Goal: Book appointment/travel/reservation

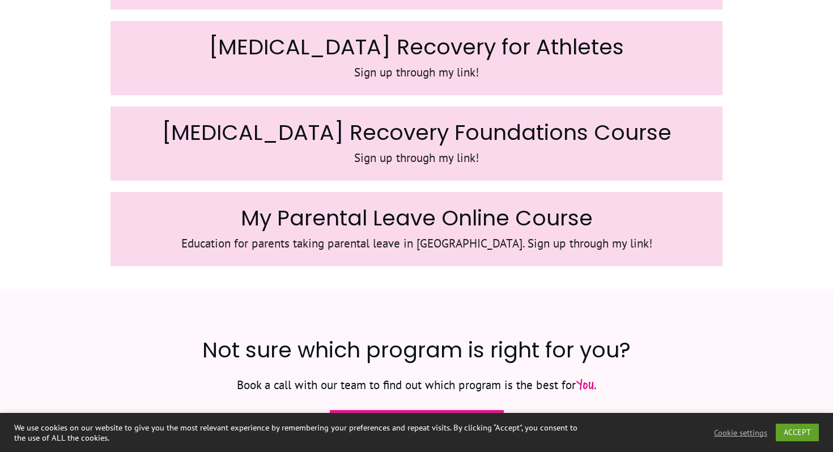
scroll to position [1876, 0]
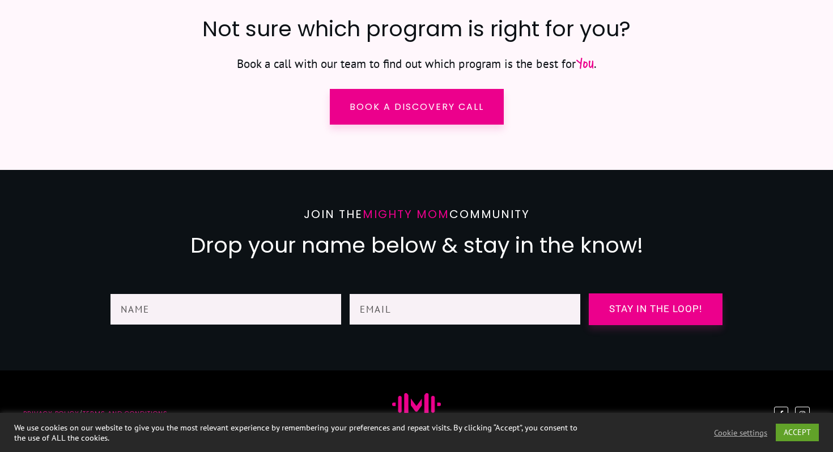
click at [408, 219] on span "Mighty Mom" at bounding box center [405, 214] width 87 height 16
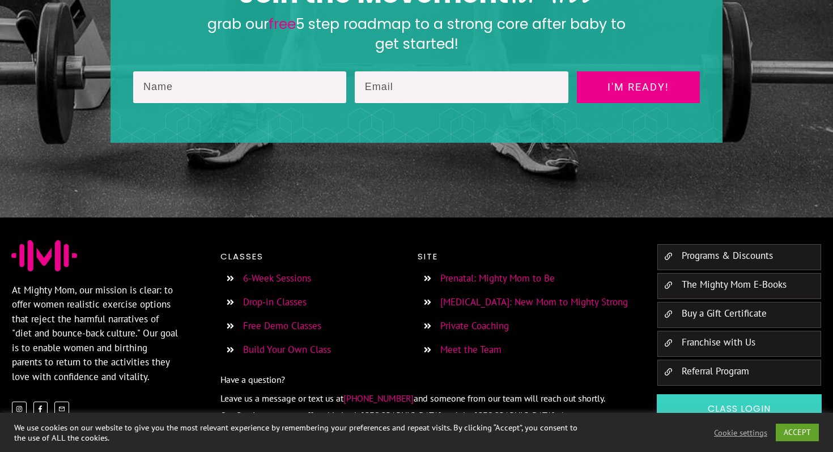
scroll to position [2031, 0]
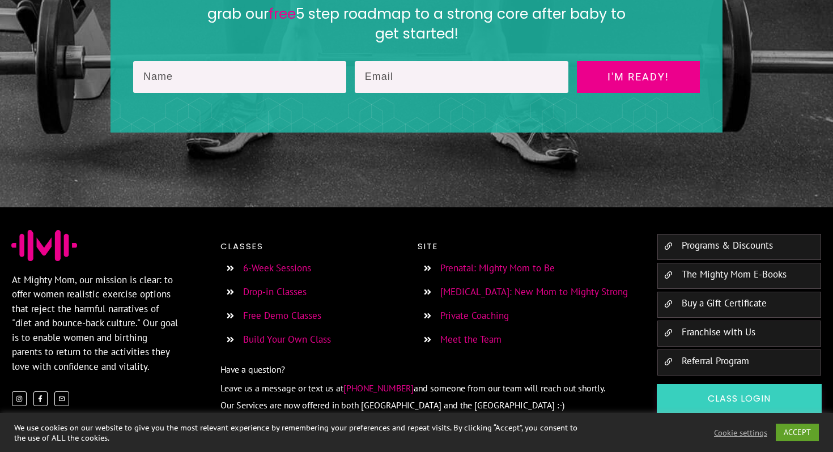
click at [707, 239] on link "Programs & Discounts" at bounding box center [726, 245] width 91 height 12
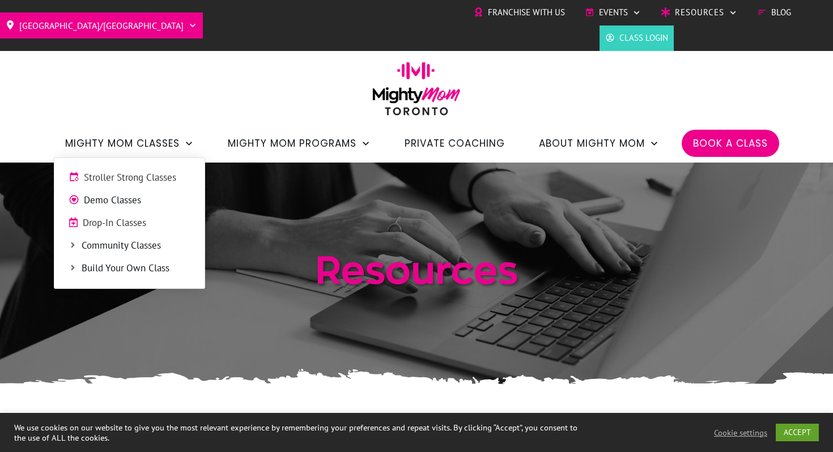
click at [155, 176] on span "Stroller Strong Classes" at bounding box center [137, 177] width 106 height 15
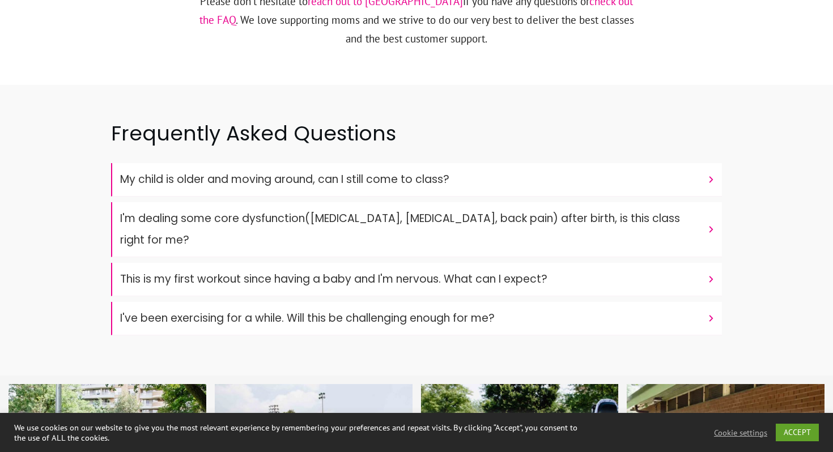
scroll to position [3755, 0]
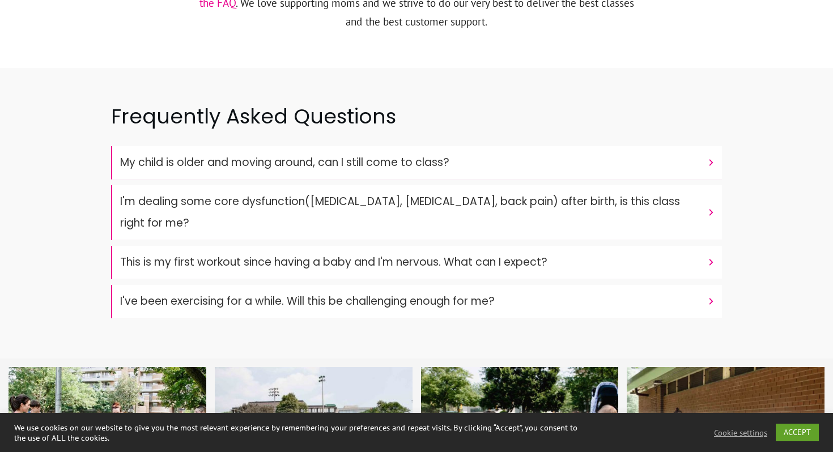
click at [160, 155] on font "My child is older and moving around, can I still come to class?" at bounding box center [284, 162] width 329 height 15
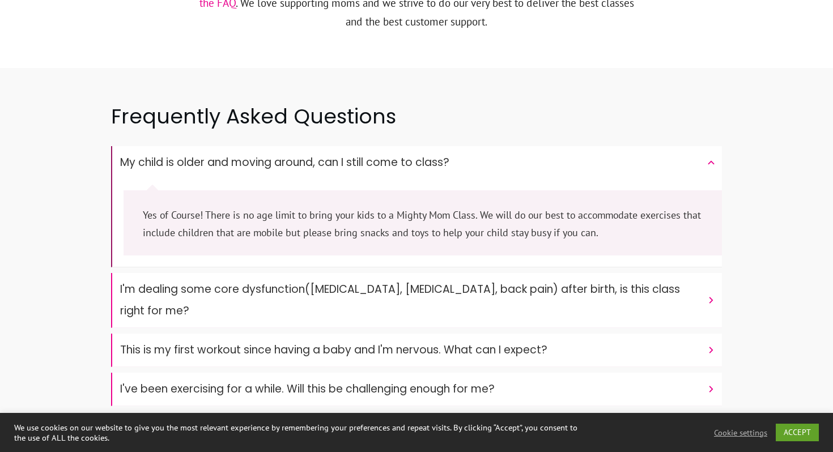
click at [160, 155] on font "My child is older and moving around, can I still come to class?" at bounding box center [284, 162] width 329 height 15
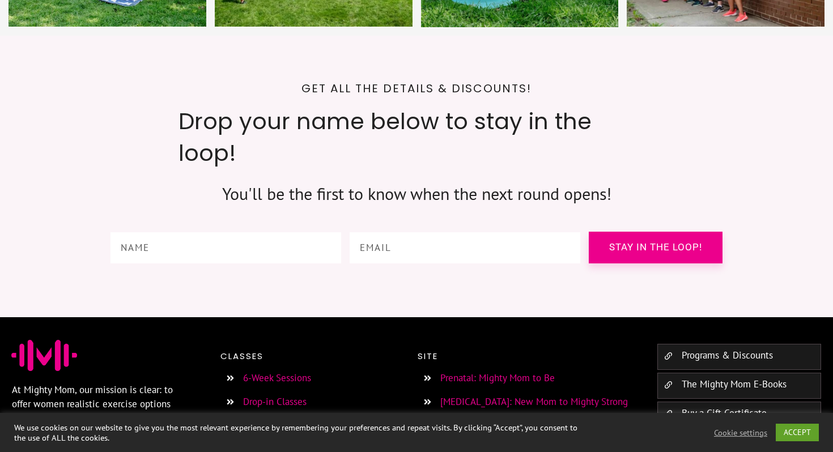
scroll to position [4254, 0]
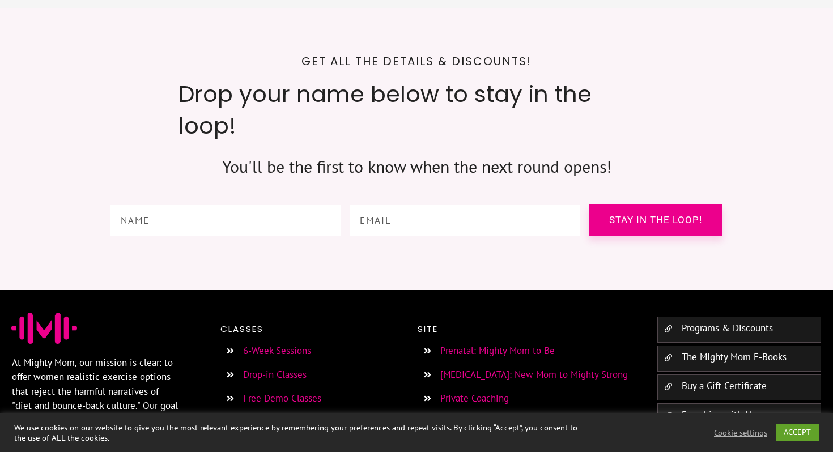
click at [281, 344] on link "6-Week Sessions" at bounding box center [277, 350] width 68 height 12
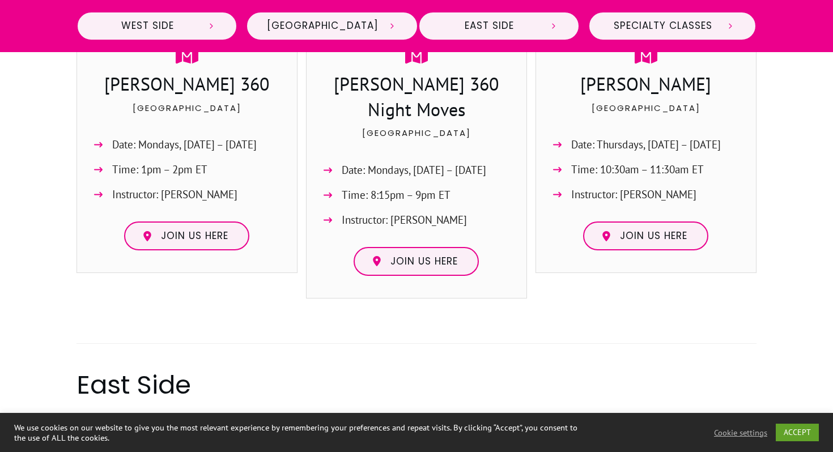
scroll to position [991, 0]
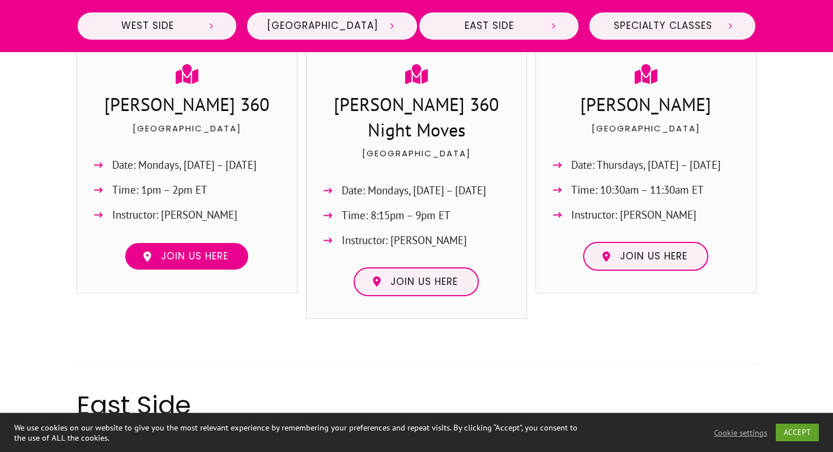
click at [218, 259] on span "Join us here" at bounding box center [194, 256] width 67 height 12
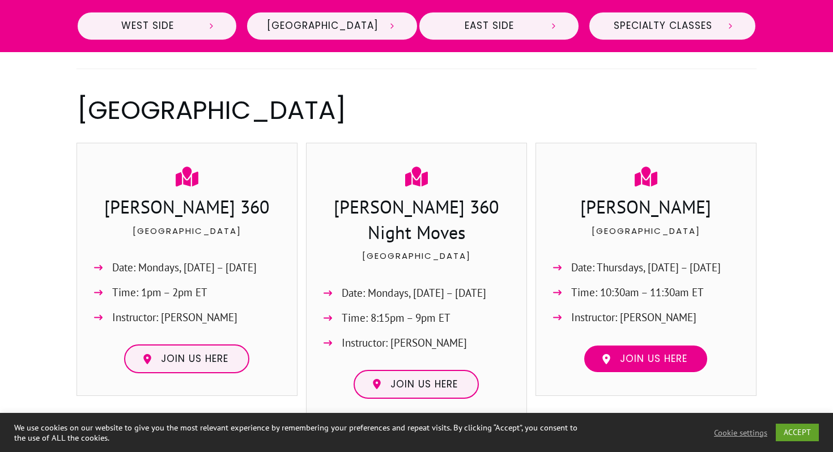
click at [651, 357] on span "Join us here" at bounding box center [653, 359] width 67 height 12
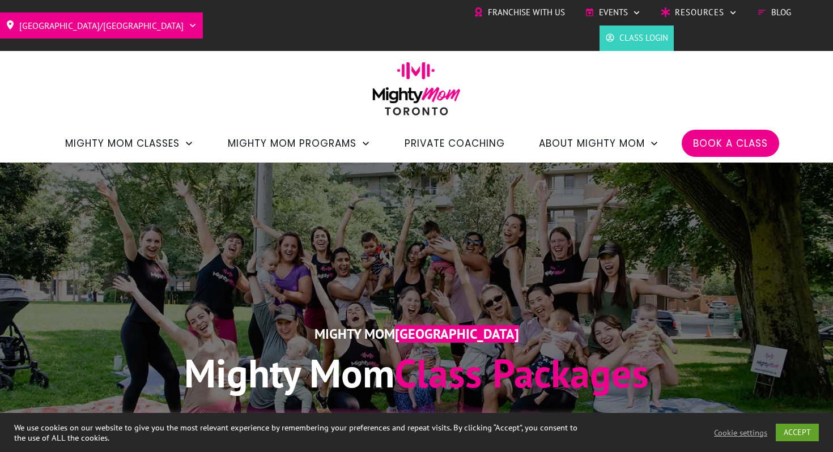
scroll to position [352, 0]
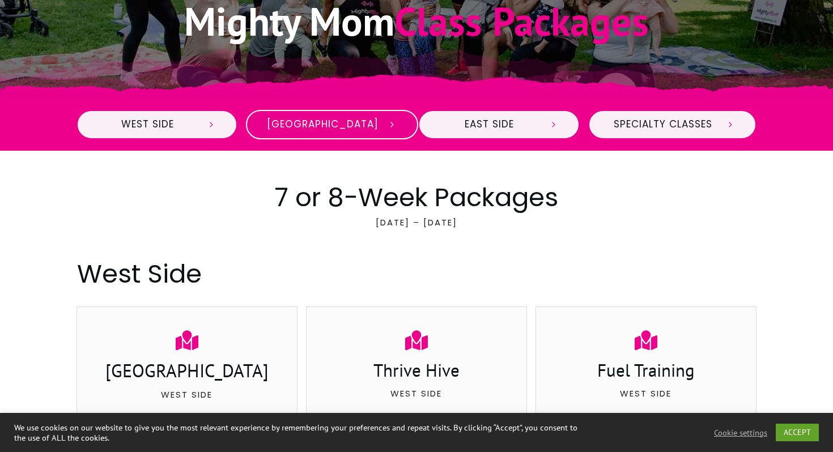
click at [387, 129] on icon at bounding box center [392, 124] width 10 height 10
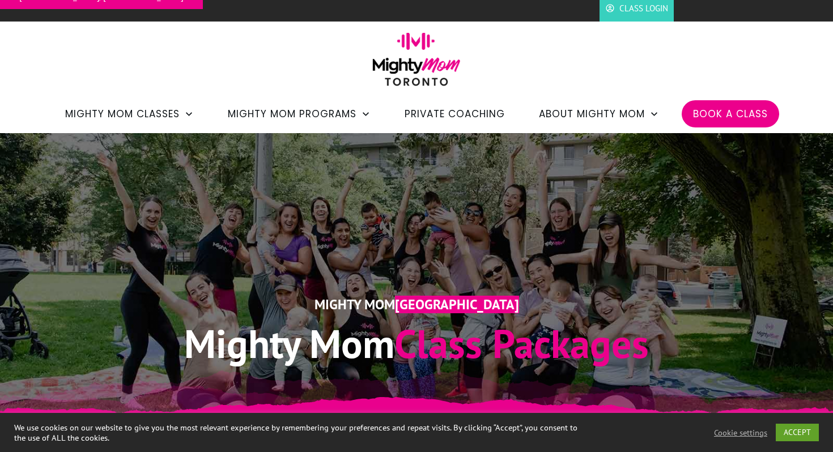
scroll to position [7, 0]
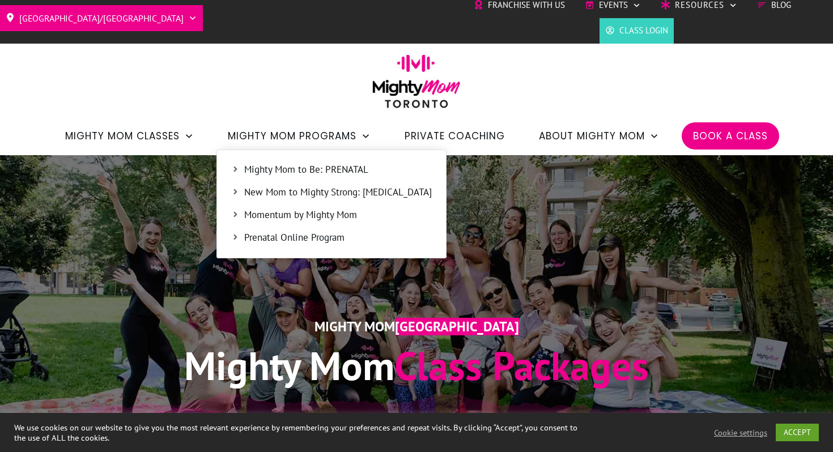
click at [328, 217] on span "Momentum by Mighty Mom" at bounding box center [337, 215] width 187 height 15
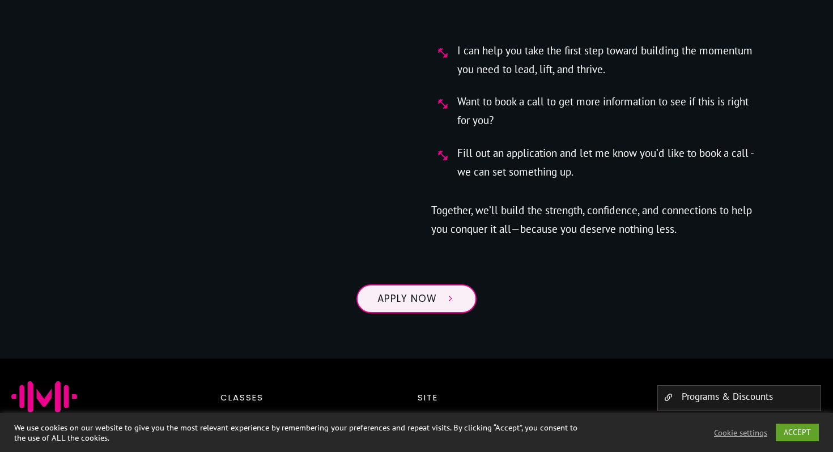
scroll to position [4447, 0]
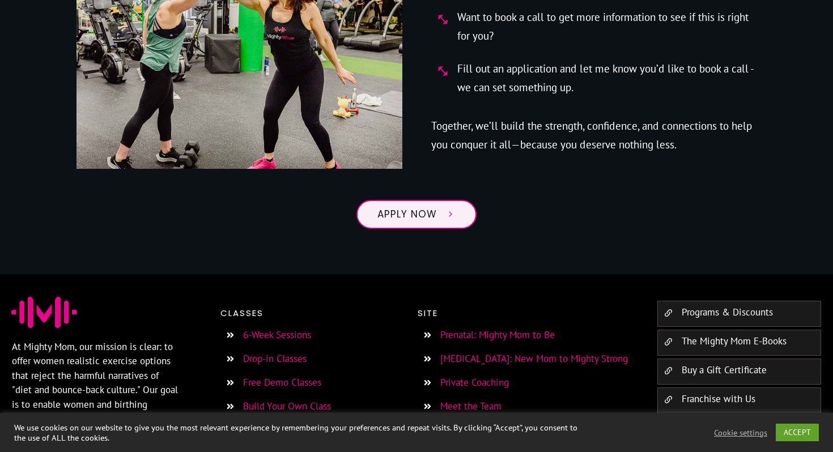
click at [481, 400] on link "Meet the Team" at bounding box center [470, 406] width 61 height 12
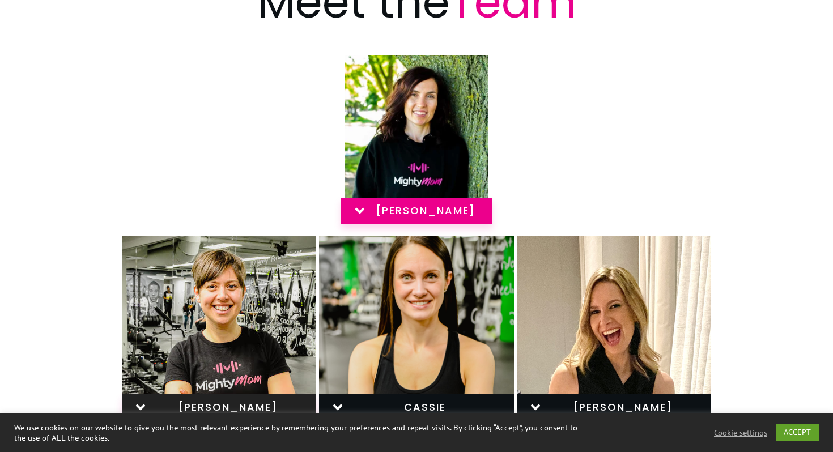
scroll to position [217, 0]
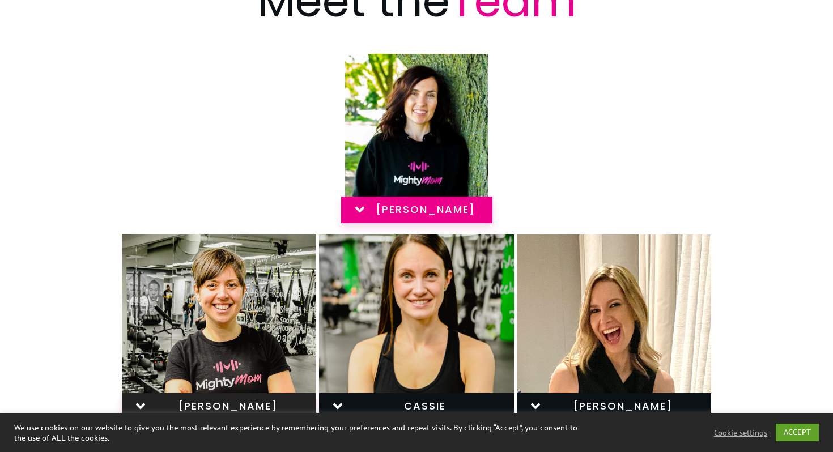
click at [411, 215] on span "JESS S" at bounding box center [425, 209] width 100 height 12
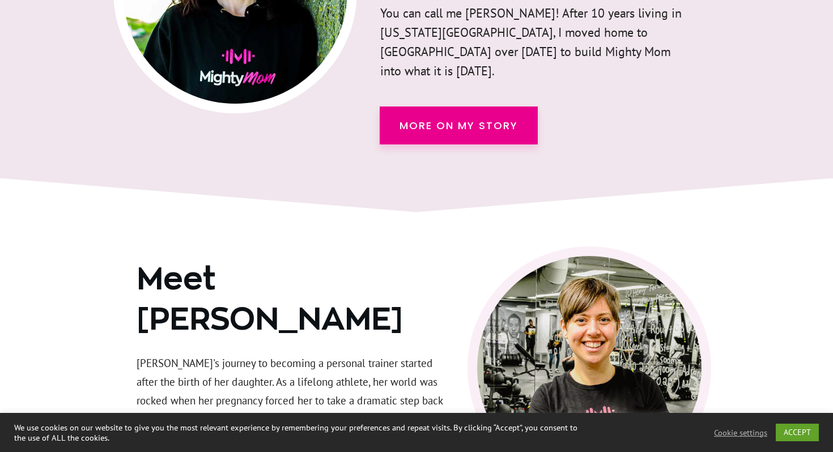
scroll to position [1483, 0]
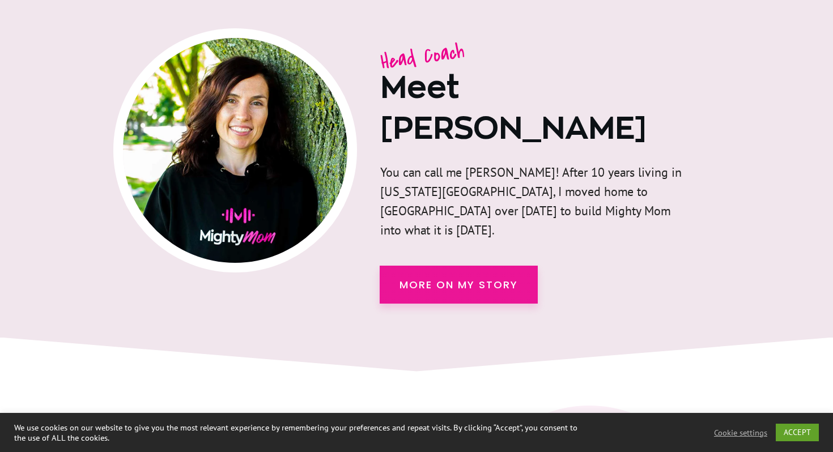
click at [449, 277] on span "more on my story" at bounding box center [458, 284] width 118 height 15
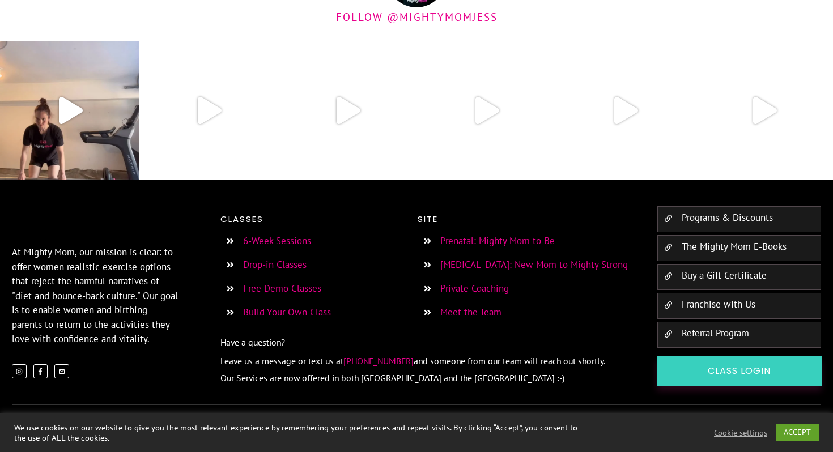
scroll to position [2862, 0]
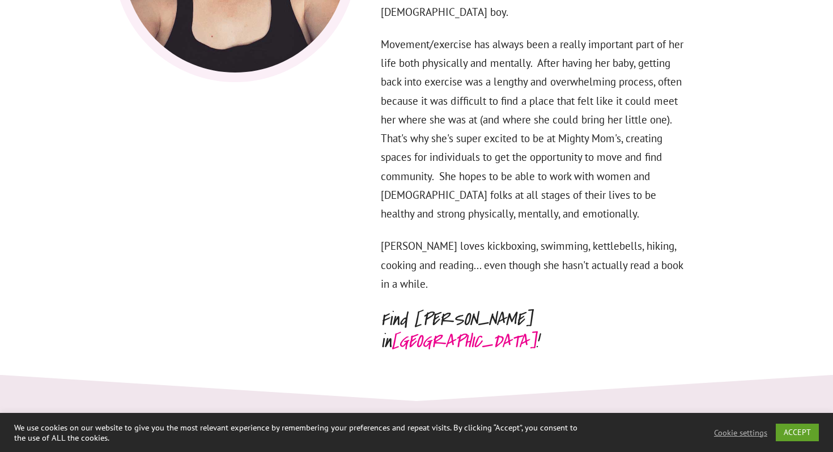
scroll to position [4309, 0]
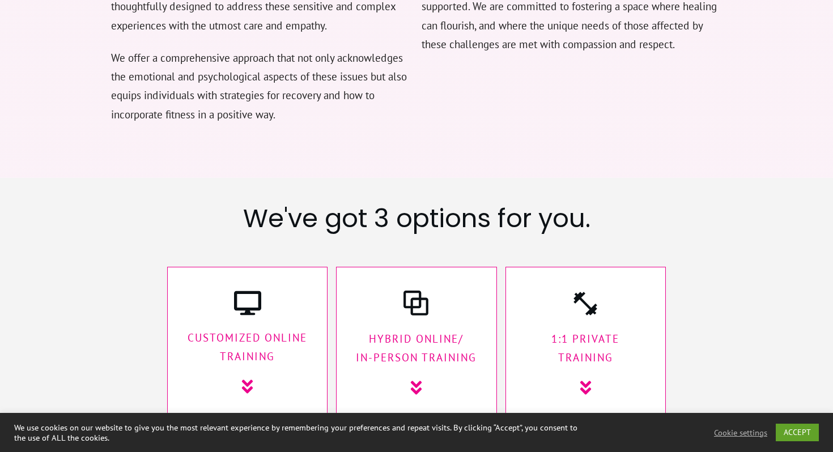
scroll to position [1676, 0]
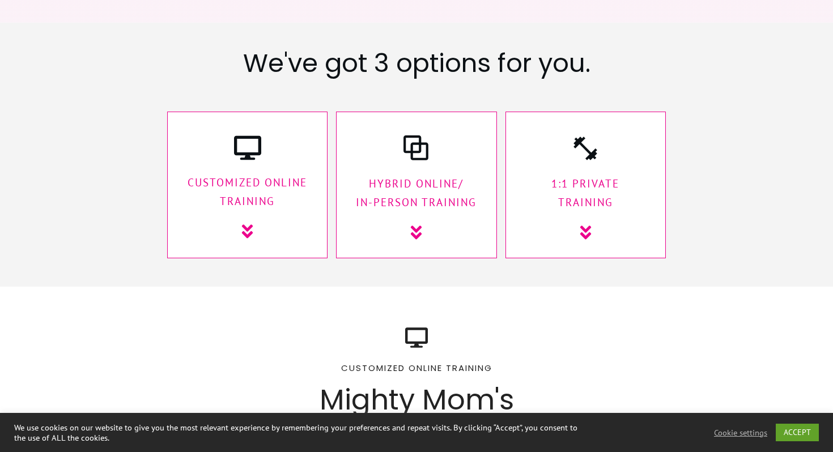
click at [581, 165] on div at bounding box center [585, 185] width 160 height 147
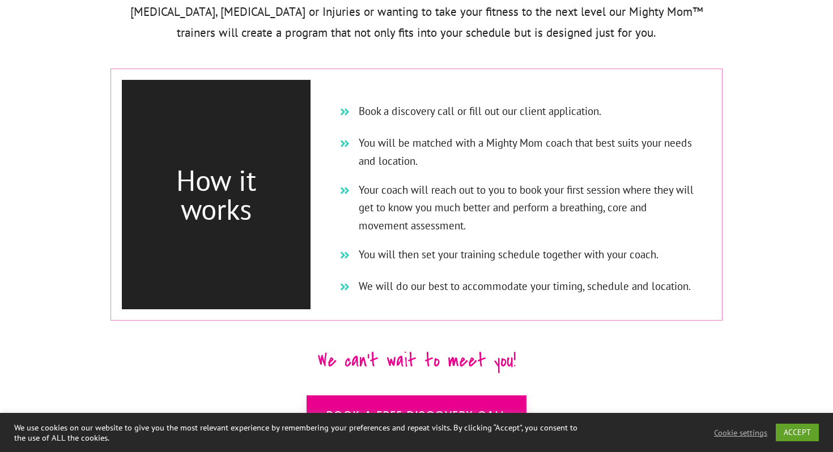
scroll to position [6864, 0]
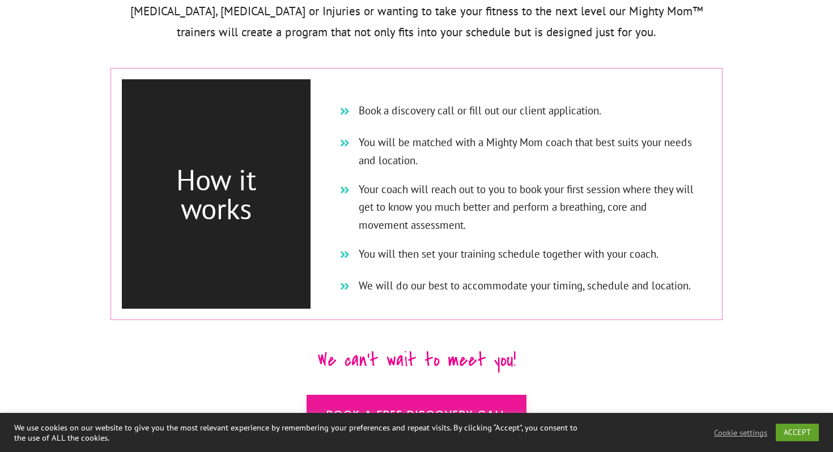
click at [490, 406] on span "Book a FREE Discovery Call" at bounding box center [416, 413] width 180 height 15
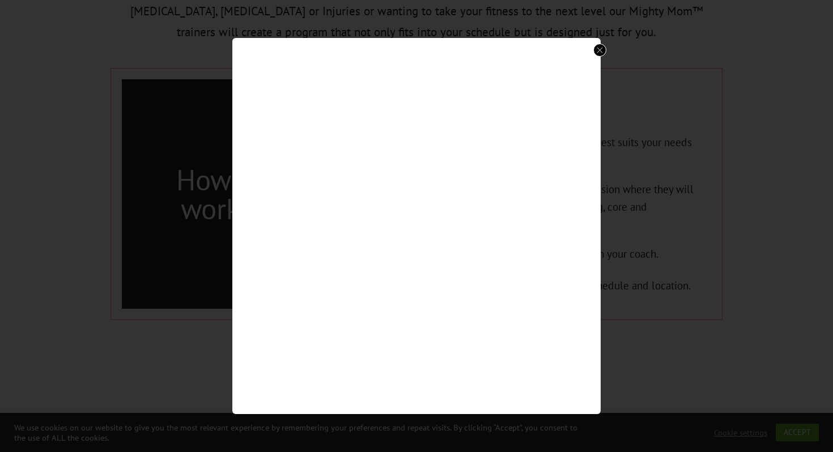
click at [595, 50] on div at bounding box center [599, 50] width 13 height 13
